Goal: Task Accomplishment & Management: Complete application form

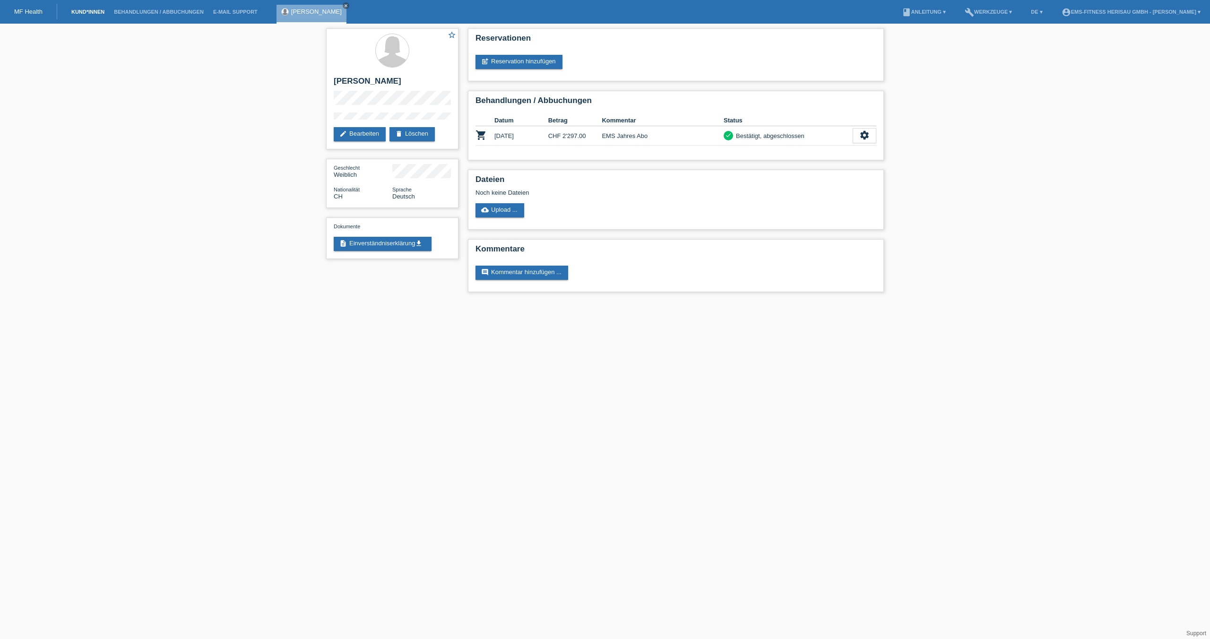
click at [98, 9] on link "Kund*innen" at bounding box center [88, 12] width 43 height 6
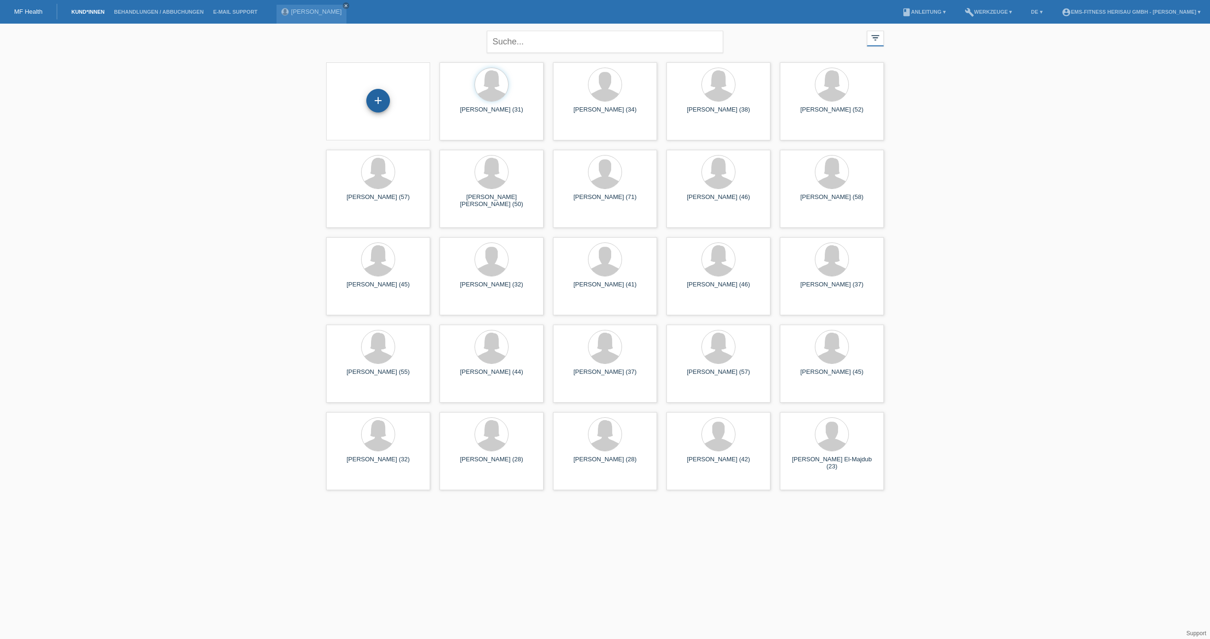
click at [385, 101] on div "+" at bounding box center [378, 101] width 24 height 24
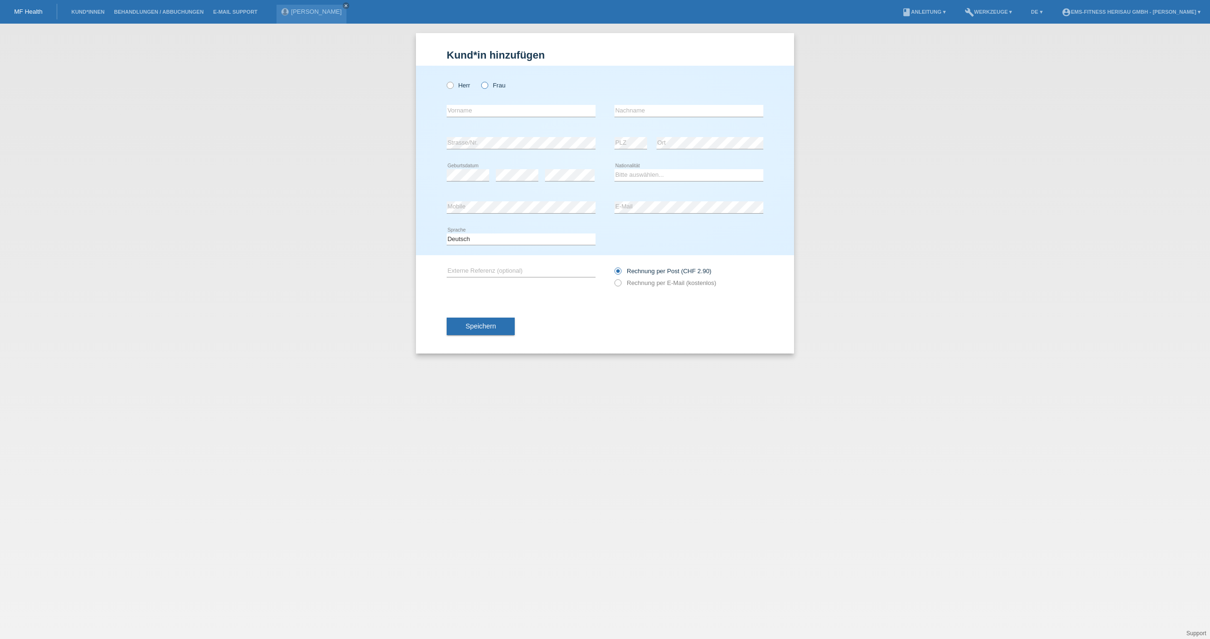
click at [490, 86] on label "Frau" at bounding box center [493, 85] width 24 height 7
click at [487, 86] on input "Frau" at bounding box center [484, 85] width 6 height 6
radio input "true"
click at [632, 110] on input "text" at bounding box center [688, 111] width 149 height 12
paste input "Morkötter"
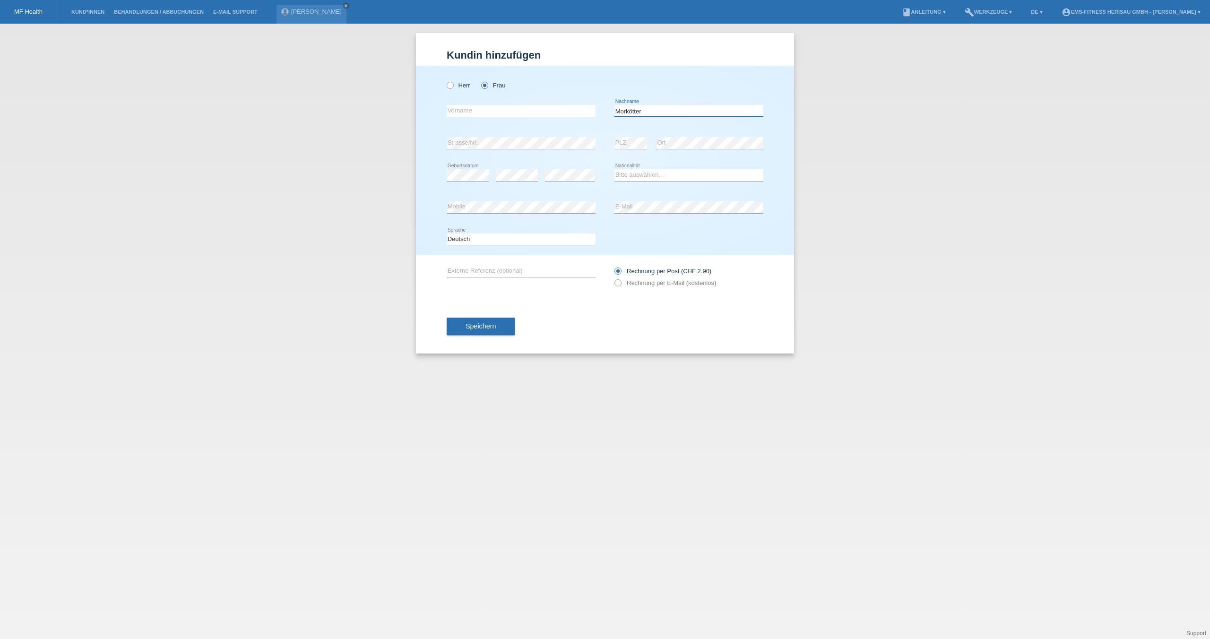
type input "Morkötter"
click at [543, 113] on input "text" at bounding box center [521, 111] width 149 height 12
type input "[PERSON_NAME]"
click at [661, 175] on select "Bitte auswählen... Schweiz Deutschland Liechtenstein Österreich ------------ Af…" at bounding box center [688, 174] width 149 height 11
select select "CH"
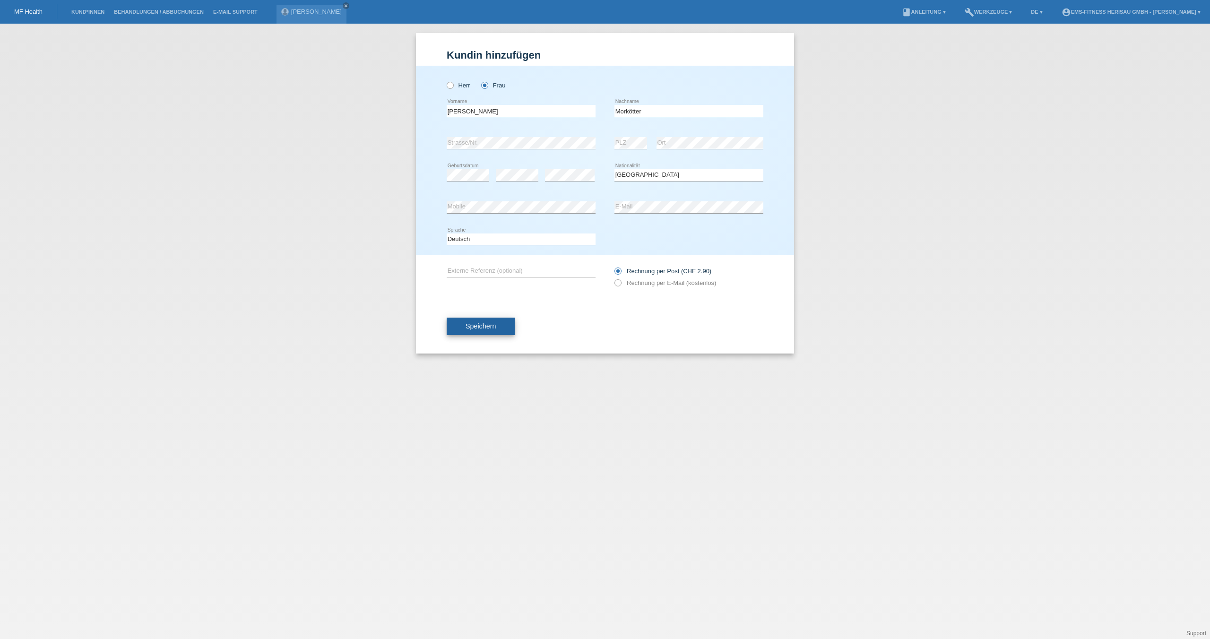
click at [481, 323] on span "Speichern" at bounding box center [481, 326] width 30 height 8
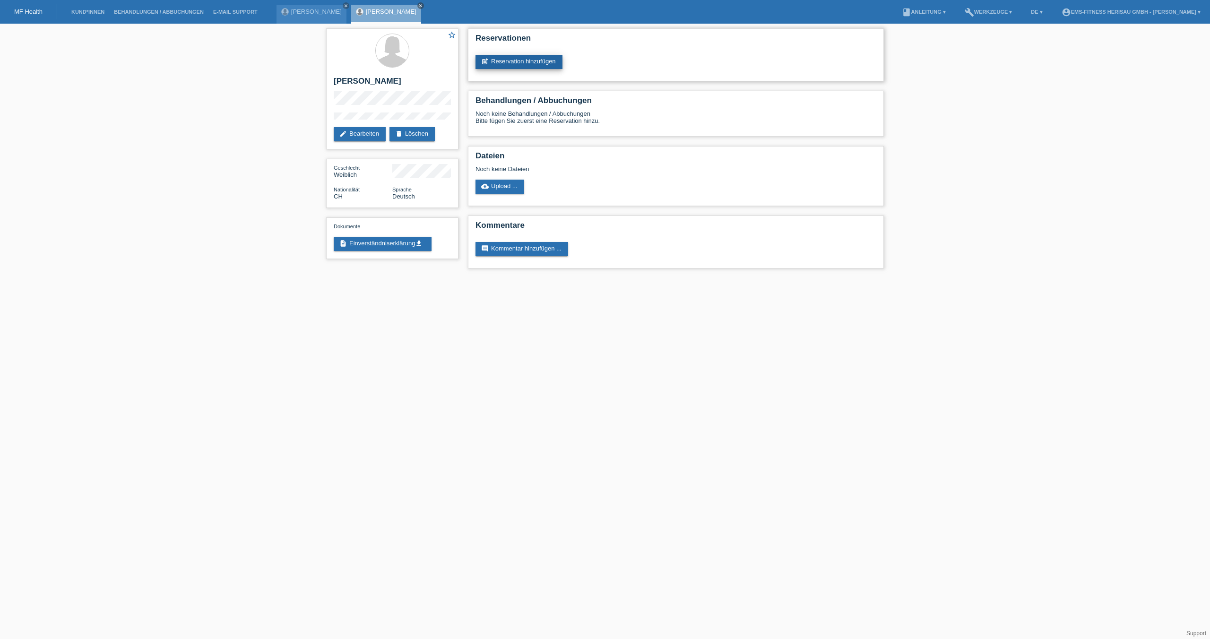
click at [519, 60] on link "post_add Reservation hinzufügen" at bounding box center [518, 62] width 87 height 14
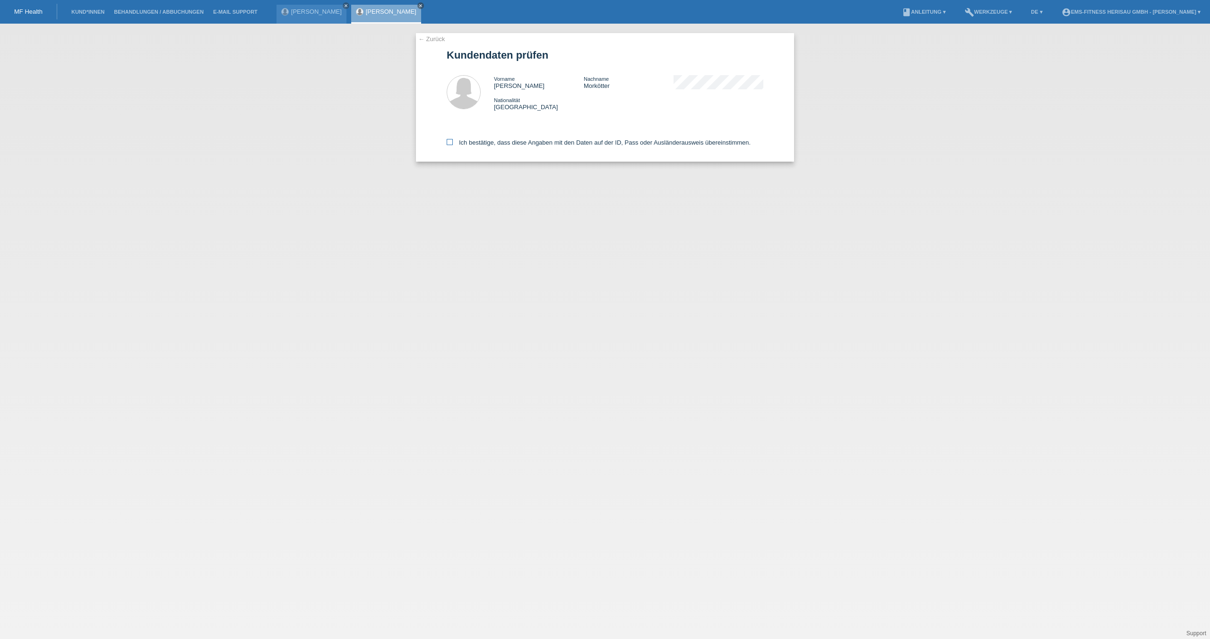
click at [447, 142] on icon at bounding box center [450, 142] width 6 height 6
click at [447, 142] on input "Ich bestätige, dass diese Angaben mit den Daten auf der ID, Pass oder Ausländer…" at bounding box center [450, 142] width 6 height 6
checkbox input "true"
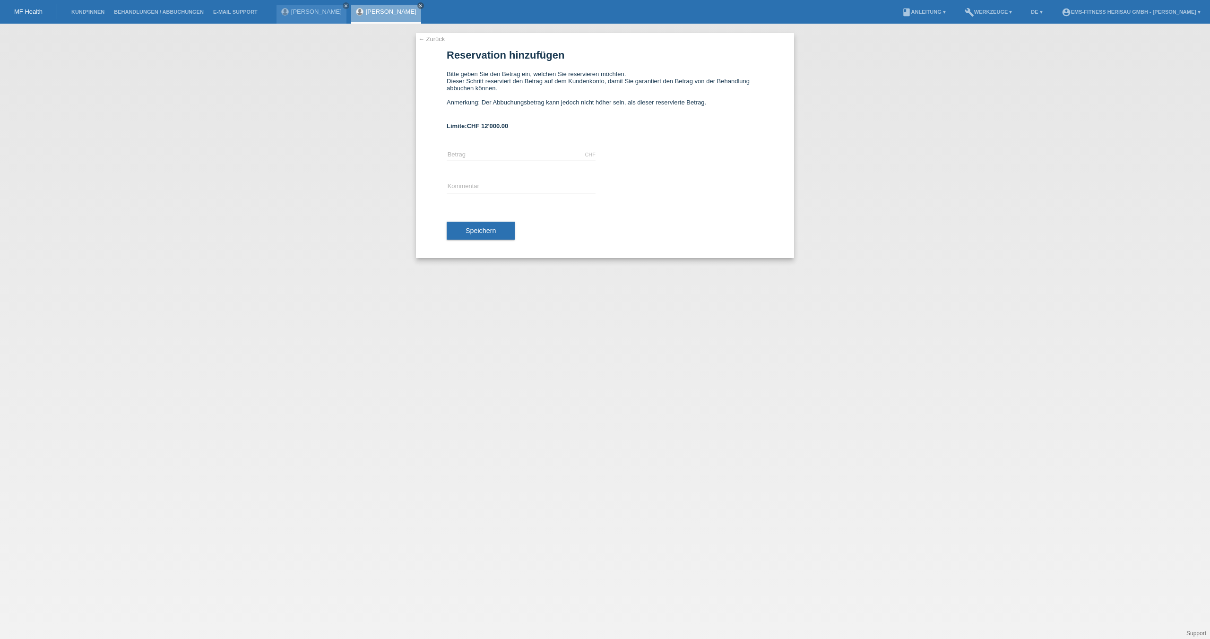
click at [1145, 15] on li "account_circle EMS-Fitness Herisau GmbH - [PERSON_NAME] ▾" at bounding box center [1131, 12] width 148 height 24
click at [1123, 9] on link "account_circle EMS-Fitness Herisau GmbH - [PERSON_NAME] ▾" at bounding box center [1131, 12] width 148 height 6
click at [1071, 56] on link "Logout" at bounding box center [1067, 59] width 19 height 7
